Goal: Task Accomplishment & Management: Use online tool/utility

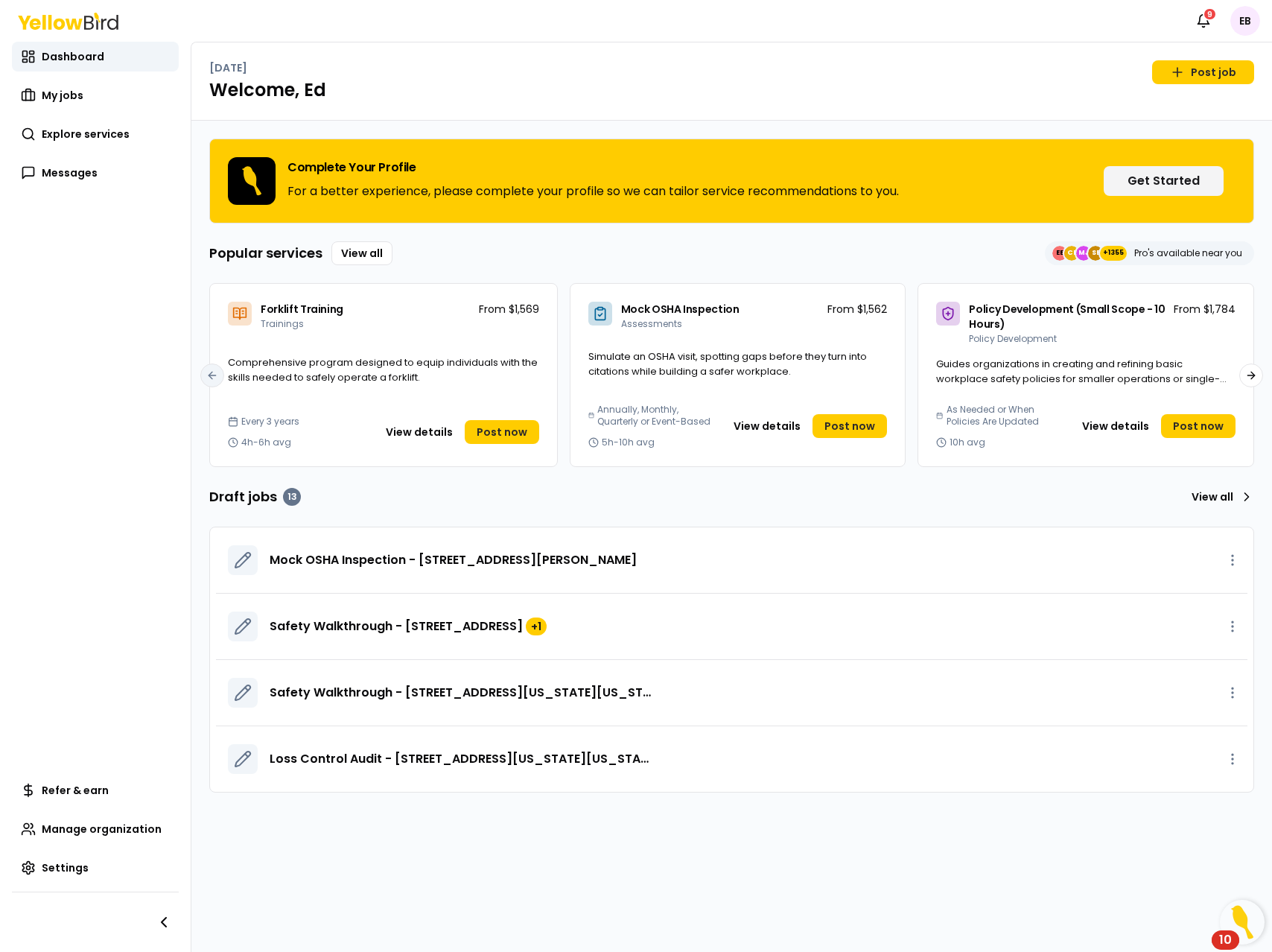
click at [1238, 13] on html "Notifications 9 EB Dashboard My jobs Explore services Messages Refer & earn Man…" at bounding box center [636, 476] width 1272 height 952
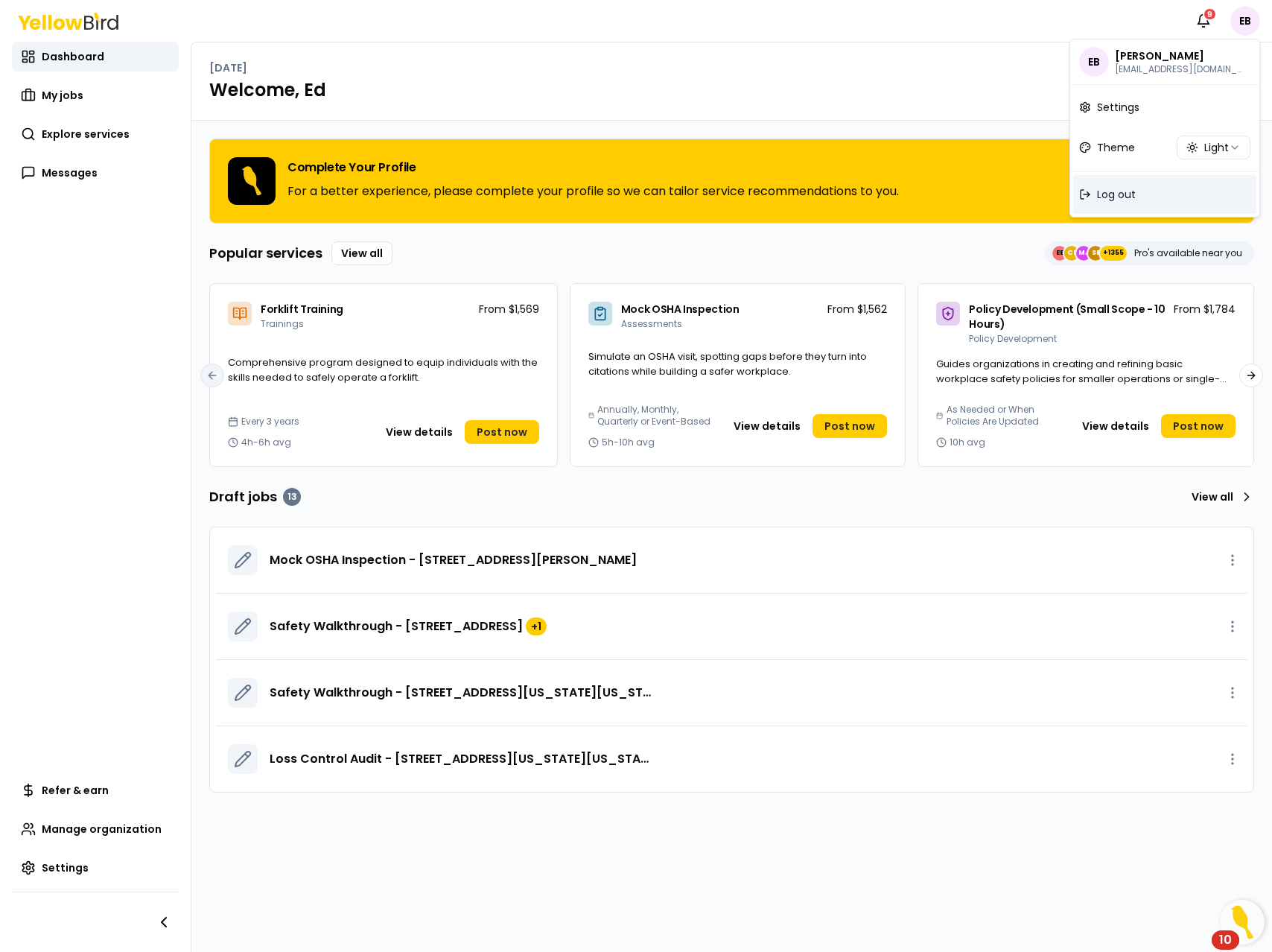
click at [1149, 196] on div "Log out" at bounding box center [1165, 194] width 183 height 38
